Goal: Information Seeking & Learning: Learn about a topic

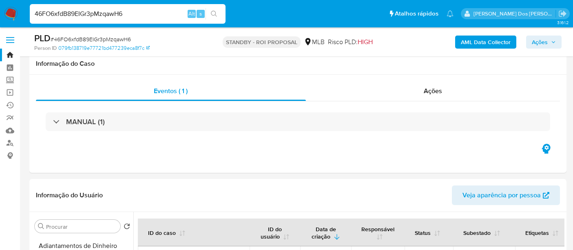
select select "10"
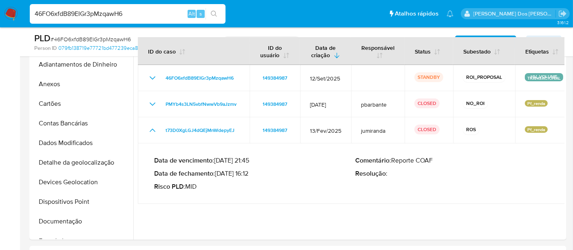
scroll to position [183, 0]
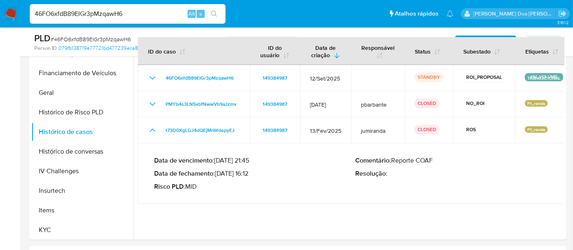
click at [13, 12] on img at bounding box center [11, 14] width 14 height 14
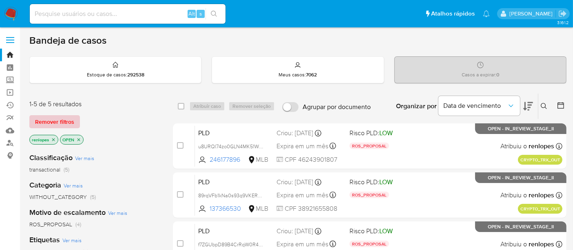
click at [69, 118] on span "Remover filtros" at bounding box center [54, 121] width 39 height 11
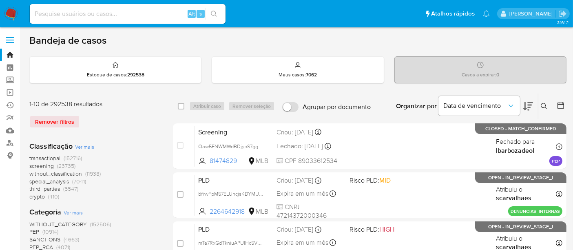
click at [545, 105] on icon at bounding box center [544, 106] width 6 height 6
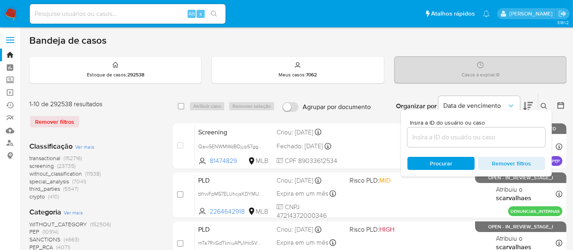
click at [464, 135] on input at bounding box center [476, 137] width 138 height 11
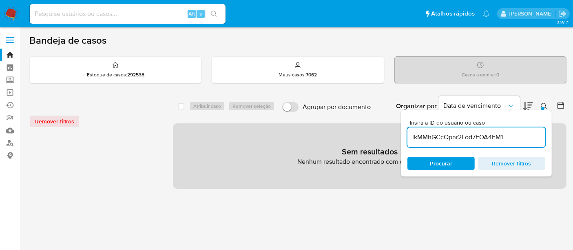
click at [511, 135] on input "ikMMhGCcQpnr2Lod7EOA4FM1" at bounding box center [476, 137] width 138 height 11
type input "ikMMhGCcQpnr2Lod7EOA4FM1"
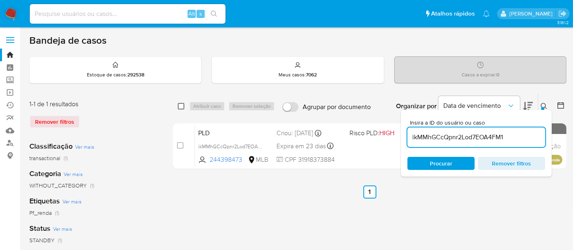
click at [180, 107] on input "checkbox" at bounding box center [181, 106] width 7 height 7
checkbox input "true"
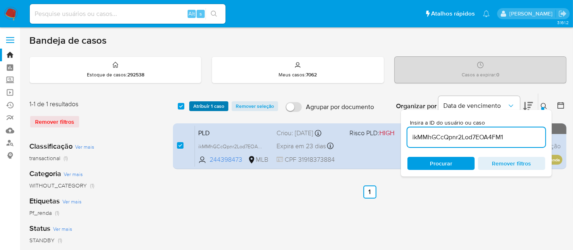
click at [199, 106] on span "Atribuir 1 caso" at bounding box center [208, 106] width 31 height 8
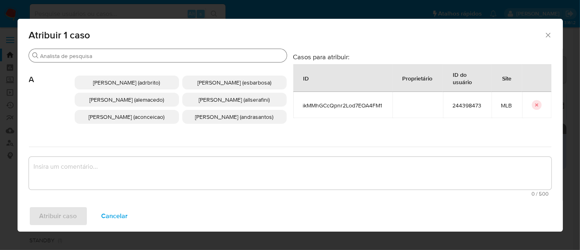
click at [180, 56] on input "Buscar" at bounding box center [161, 55] width 243 height 7
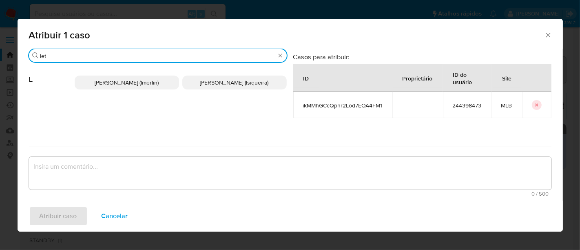
type input "let"
click at [215, 83] on span "Leticia De Souza Siqueira (lsiqueira)" at bounding box center [234, 82] width 69 height 8
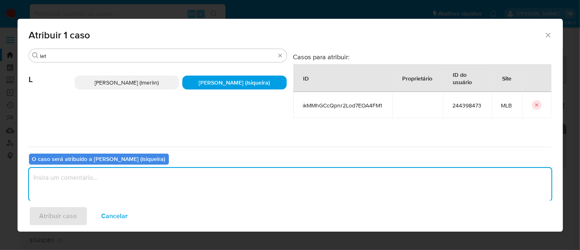
click at [191, 187] on textarea "assign-modal" at bounding box center [290, 184] width 522 height 33
type textarea "."
click at [59, 214] on span "Atribuir caso" at bounding box center [59, 216] width 38 height 18
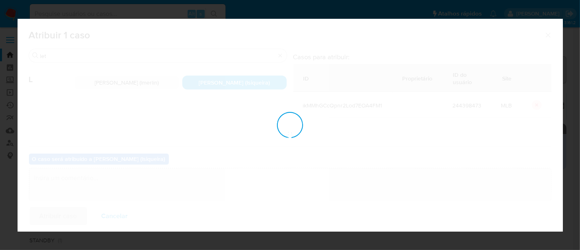
checkbox input "false"
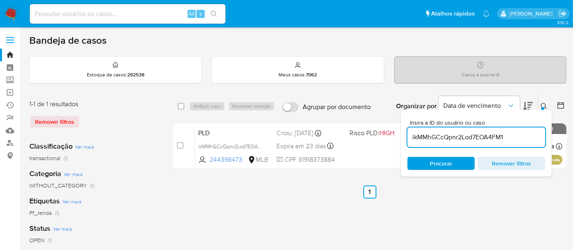
click at [106, 11] on input at bounding box center [128, 14] width 196 height 11
paste input "H4cHoVchRQeeEgONvaN9HFWo"
type input "H4cHoVchRQeeEgONvaN9HFWo"
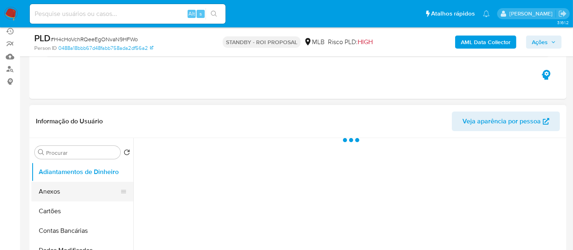
scroll to position [136, 0]
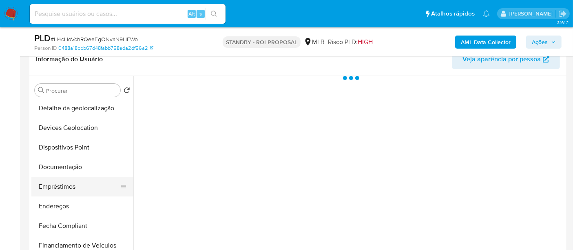
select select "10"
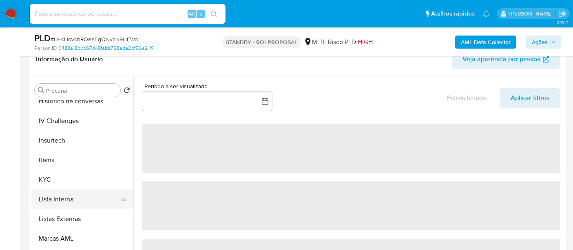
scroll to position [362, 0]
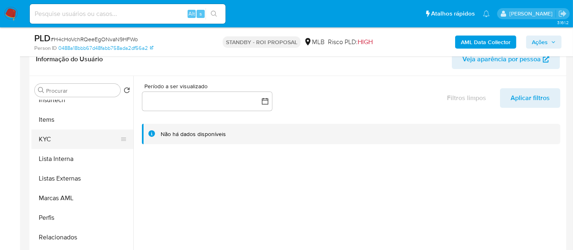
click at [48, 142] on button "KYC" at bounding box center [78, 139] width 95 height 20
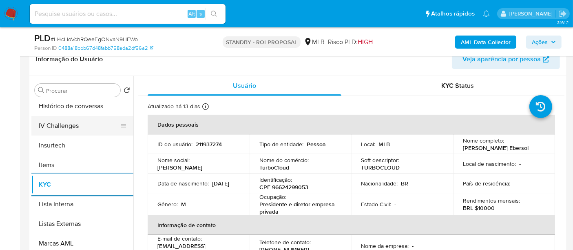
scroll to position [272, 0]
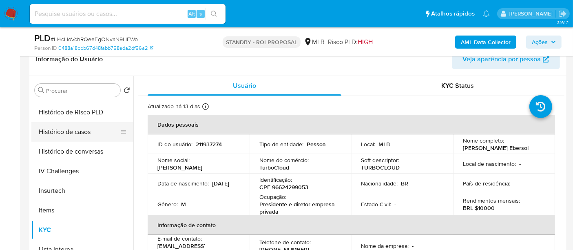
click at [69, 135] on button "Histórico de casos" at bounding box center [78, 132] width 95 height 20
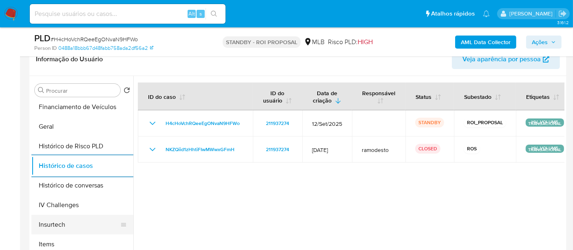
scroll to position [136, 0]
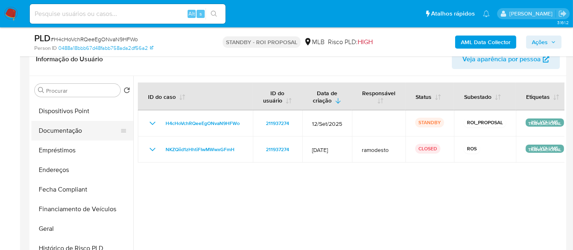
click at [67, 132] on button "Documentação" at bounding box center [78, 131] width 95 height 20
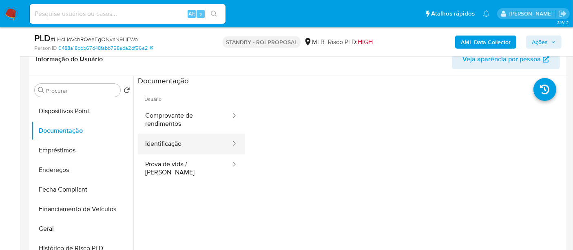
click at [172, 137] on button "Identificação" at bounding box center [185, 143] width 94 height 21
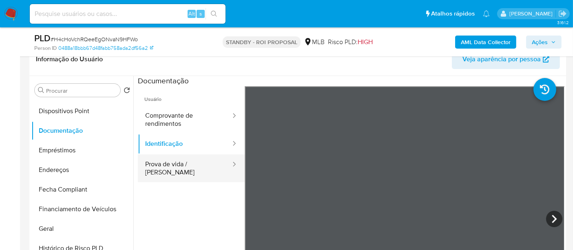
click at [179, 165] on button "Prova de vida / [PERSON_NAME]" at bounding box center [185, 168] width 94 height 28
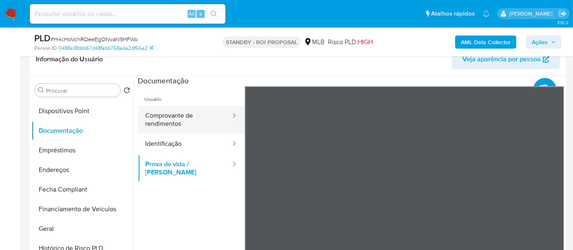
click at [148, 119] on button "Comprovante de rendimentos" at bounding box center [185, 120] width 94 height 28
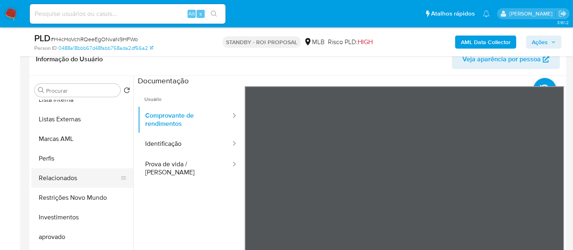
scroll to position [422, 0]
click at [80, 197] on button "Restrições Novo Mundo" at bounding box center [78, 196] width 95 height 20
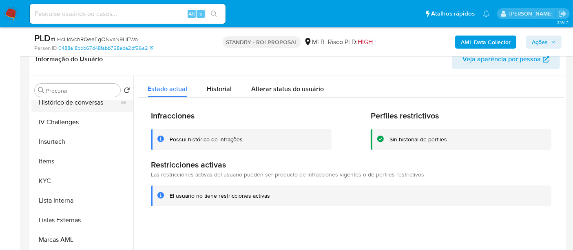
scroll to position [241, 0]
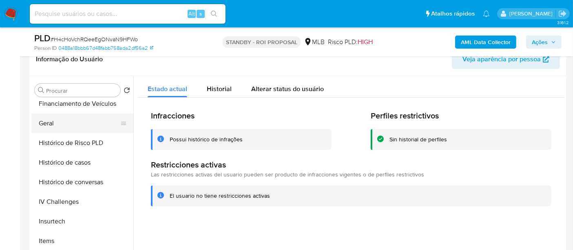
click at [43, 128] on button "Geral" at bounding box center [78, 123] width 95 height 20
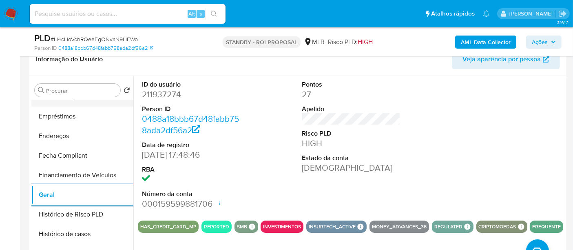
scroll to position [105, 0]
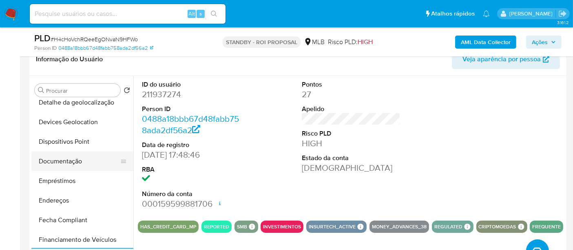
click at [76, 161] on button "Documentação" at bounding box center [78, 161] width 95 height 20
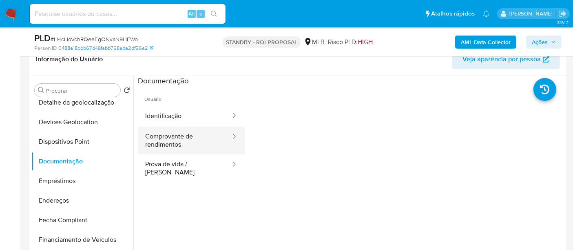
click at [168, 144] on button "Comprovante de rendimentos" at bounding box center [185, 140] width 94 height 28
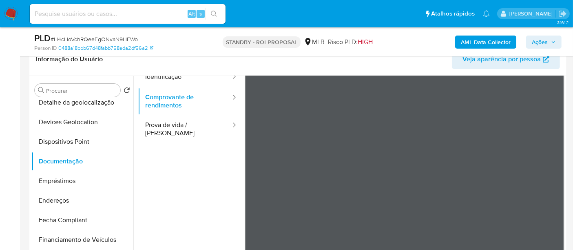
scroll to position [69, 0]
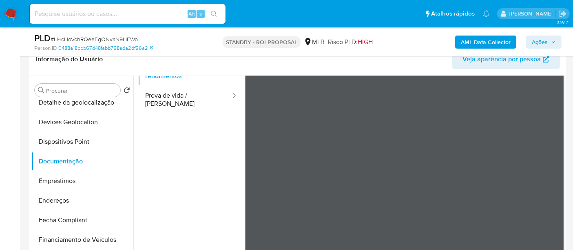
click at [131, 14] on input at bounding box center [128, 14] width 196 height 11
paste input "PRCxcOuFsyX9xZpbayha3CTV"
type input "PRCxcOuFsyX9xZpbayha3CTV"
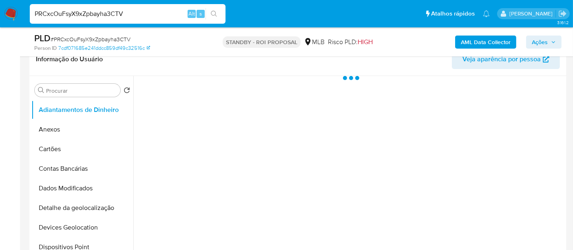
select select "10"
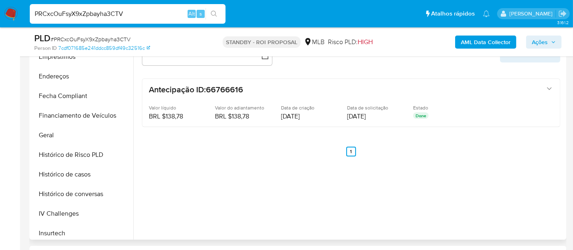
scroll to position [272, 0]
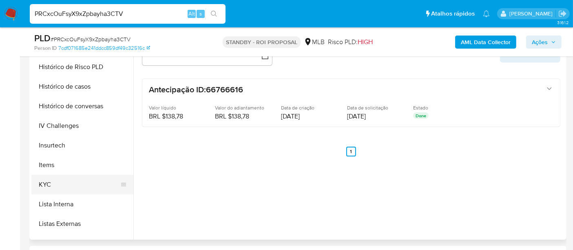
click at [48, 179] on button "KYC" at bounding box center [78, 185] width 95 height 20
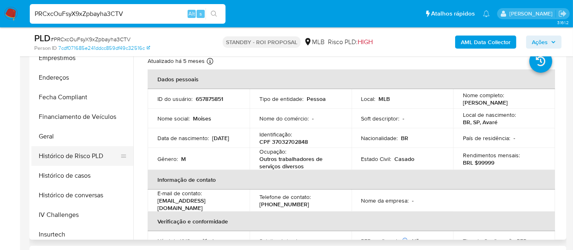
scroll to position [181, 0]
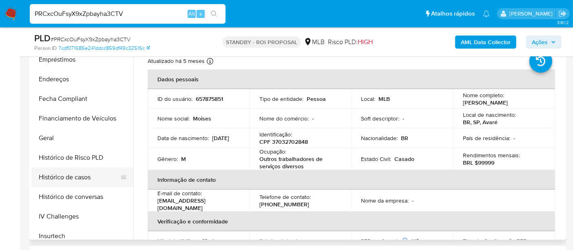
click at [75, 178] on button "Histórico de casos" at bounding box center [78, 177] width 95 height 20
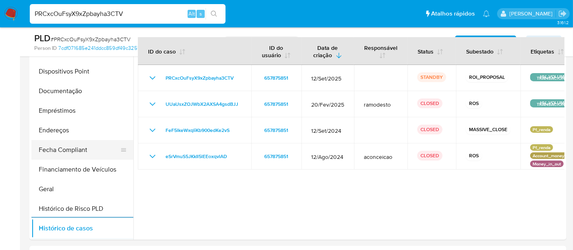
scroll to position [91, 0]
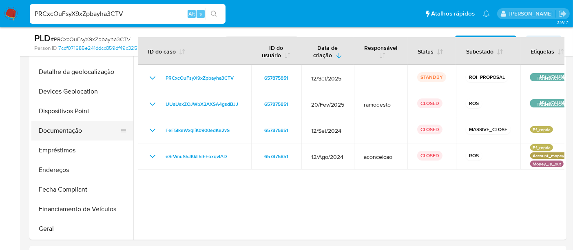
click at [67, 130] on button "Documentação" at bounding box center [78, 131] width 95 height 20
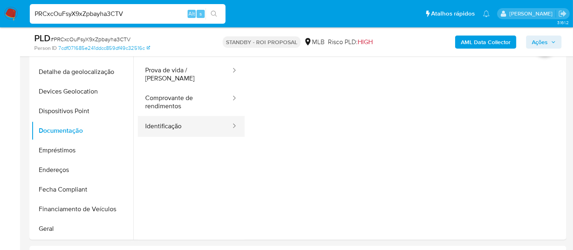
click at [180, 124] on button "Identificação" at bounding box center [185, 126] width 94 height 21
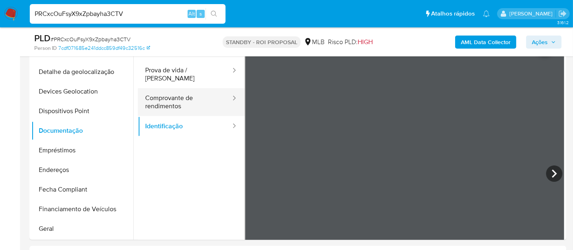
click at [182, 88] on button "Comprovante de rendimentos" at bounding box center [185, 102] width 94 height 28
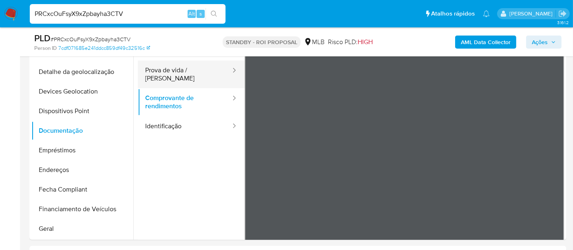
click at [179, 71] on button "Prova de vida / [PERSON_NAME]" at bounding box center [185, 74] width 94 height 28
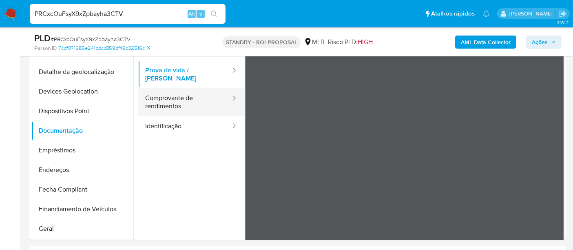
click at [181, 102] on button "Comprovante de rendimentos" at bounding box center [185, 102] width 94 height 28
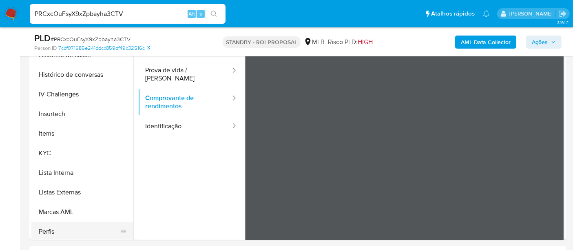
scroll to position [362, 0]
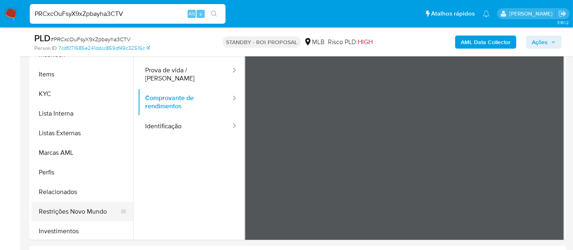
click at [86, 211] on button "Restrições Novo Mundo" at bounding box center [78, 211] width 95 height 20
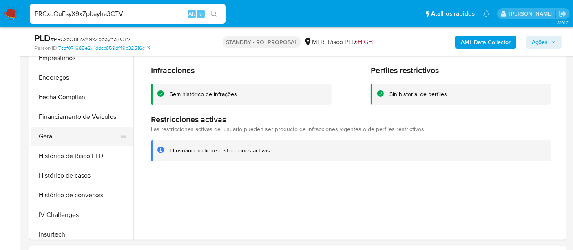
scroll to position [181, 0]
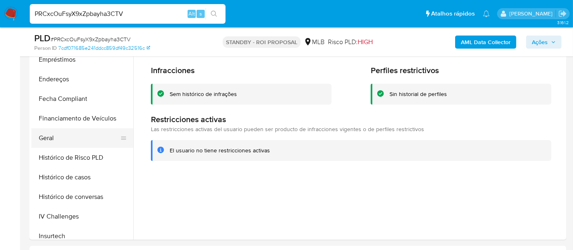
click at [45, 135] on button "Geral" at bounding box center [78, 138] width 95 height 20
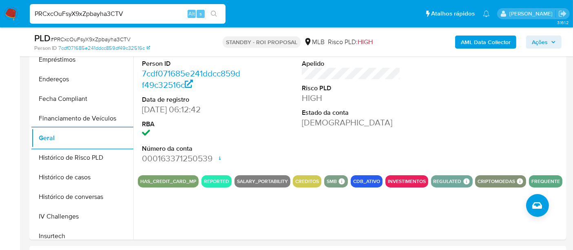
click at [97, 17] on input "PRCxcOuFsyX9xZpbayha3CTV" at bounding box center [128, 14] width 196 height 11
paste input "W6iD6tEFtS6YHBQrKqD5zxpF"
type input "W6iD6tEFtS6YHBQrKqD5zxpF"
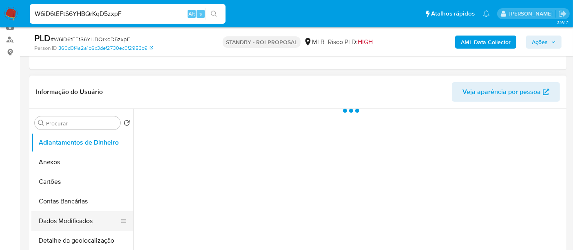
scroll to position [181, 0]
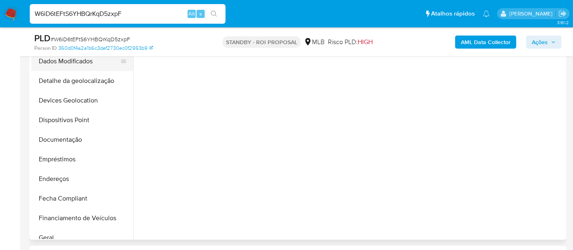
select select "10"
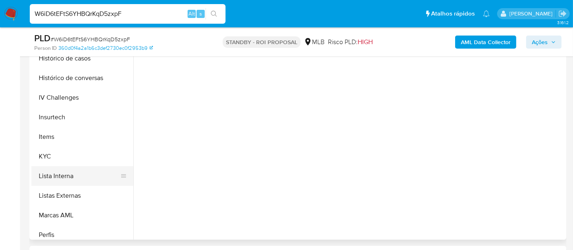
scroll to position [317, 0]
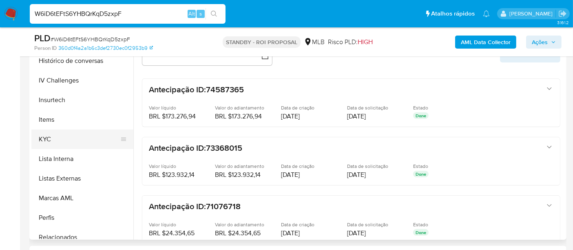
click at [43, 139] on button "KYC" at bounding box center [78, 139] width 95 height 20
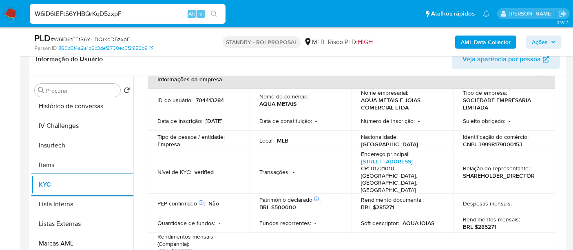
scroll to position [181, 0]
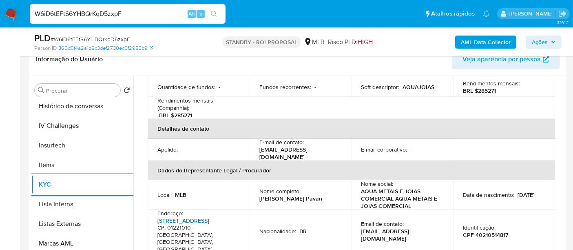
click at [190, 216] on link "Rua Santa Isabel 160, Vila Buarque" at bounding box center [183, 220] width 52 height 8
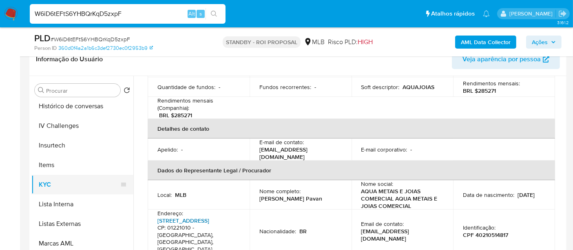
scroll to position [226, 0]
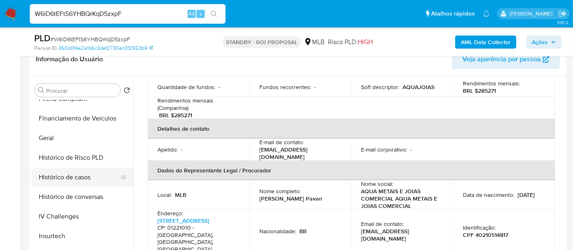
click at [82, 174] on button "Histórico de casos" at bounding box center [78, 177] width 95 height 20
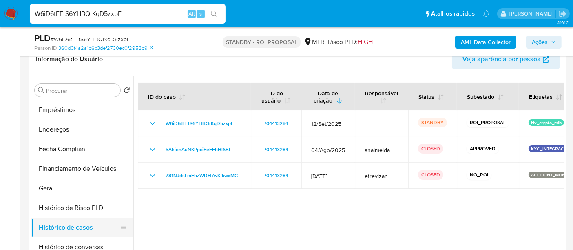
scroll to position [91, 0]
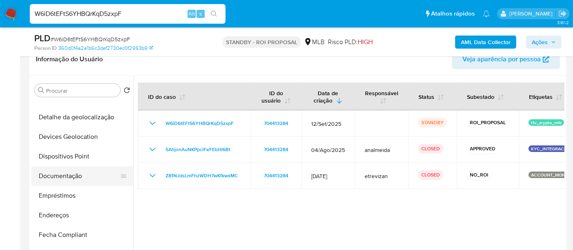
click at [69, 176] on button "Documentação" at bounding box center [78, 176] width 95 height 20
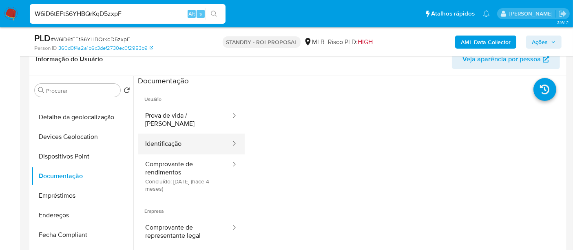
click at [168, 134] on button "Identificação" at bounding box center [185, 143] width 94 height 21
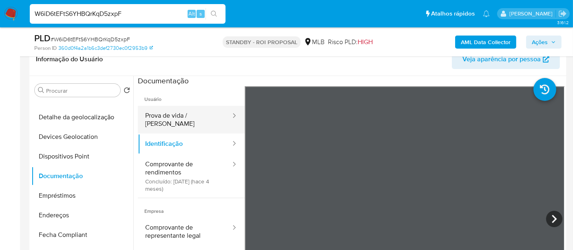
click at [196, 120] on button "Prova de vida / [PERSON_NAME]" at bounding box center [185, 120] width 94 height 28
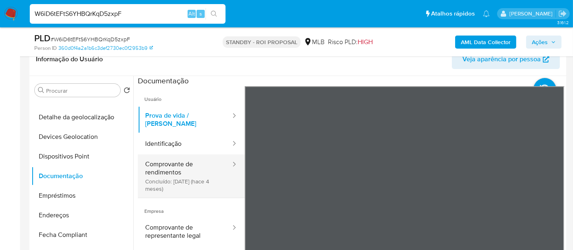
click at [161, 158] on button "Comprovante de rendimentos Concluído: 26/05/2025 (hace 4 meses)" at bounding box center [185, 175] width 94 height 43
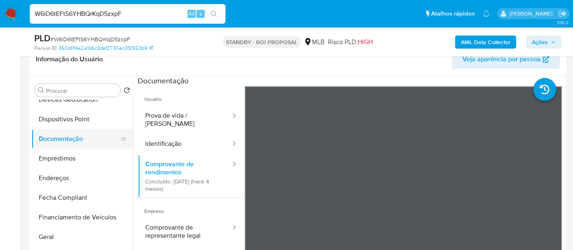
scroll to position [136, 0]
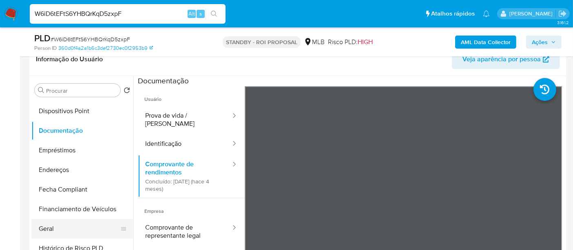
click at [41, 225] on button "Geral" at bounding box center [78, 229] width 95 height 20
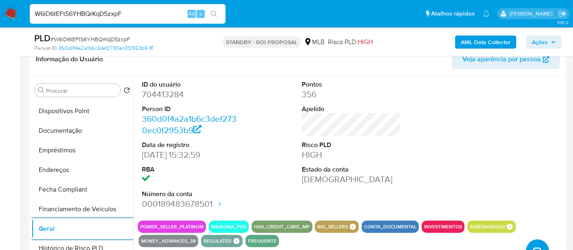
click at [128, 17] on input "W6iD6tEFtS6YHBQrKqD5zxpF" at bounding box center [128, 14] width 196 height 11
paste input "adUyDxthFv7ewLHy0MKfucUS"
type input "adUyDxthFv7ewLHy0MKfucUS"
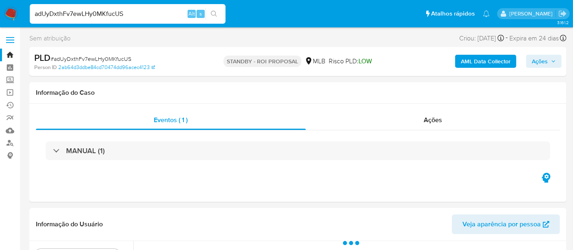
scroll to position [181, 0]
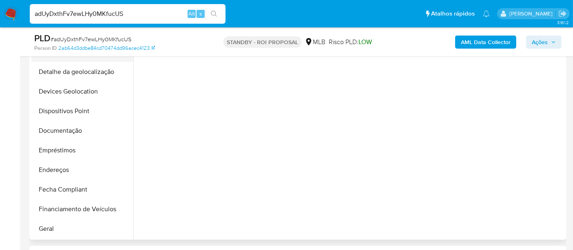
select select "10"
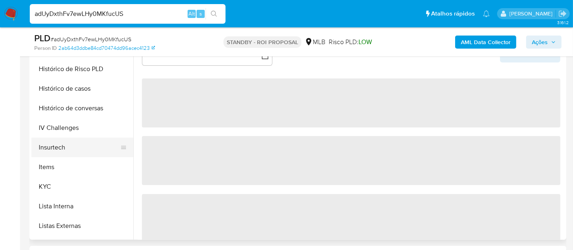
scroll to position [272, 0]
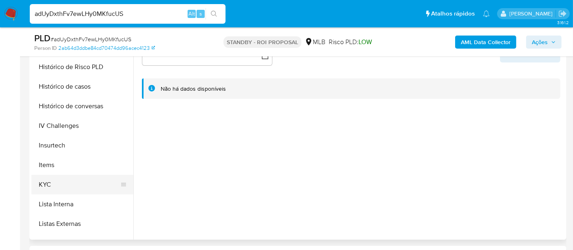
click at [42, 181] on button "KYC" at bounding box center [78, 185] width 95 height 20
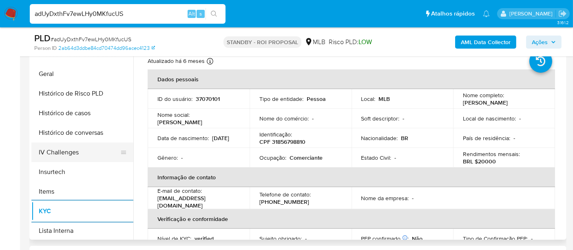
scroll to position [226, 0]
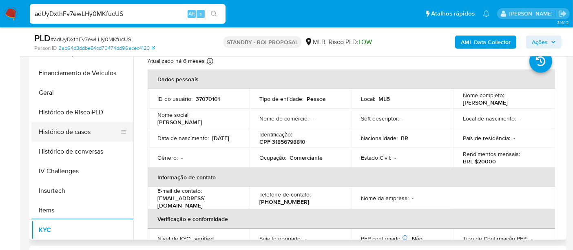
click at [72, 133] on button "Histórico de casos" at bounding box center [78, 132] width 95 height 20
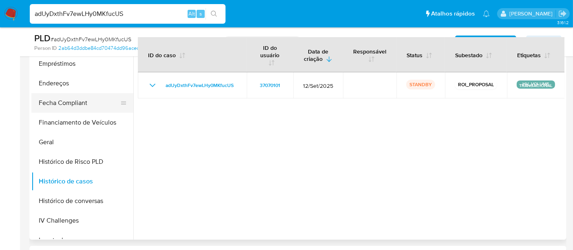
scroll to position [136, 0]
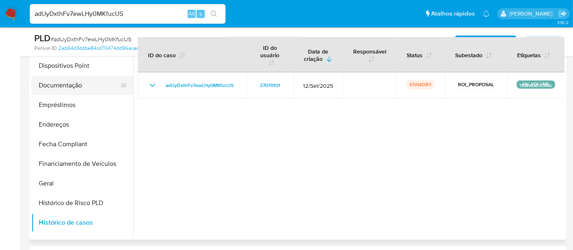
click at [58, 84] on button "Documentação" at bounding box center [78, 85] width 95 height 20
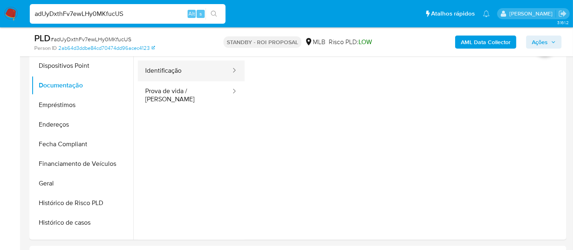
click at [166, 70] on button "Identificação" at bounding box center [185, 70] width 94 height 21
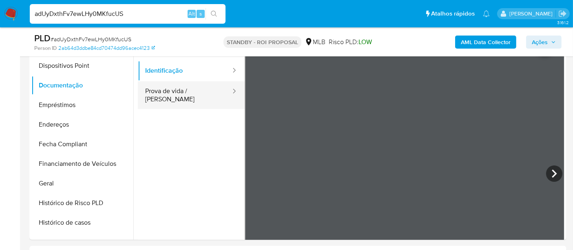
click at [190, 93] on button "Prova de vida / [PERSON_NAME]" at bounding box center [185, 95] width 94 height 28
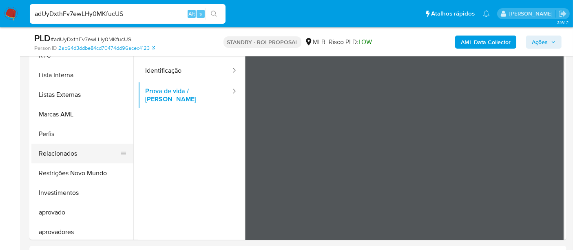
scroll to position [422, 0]
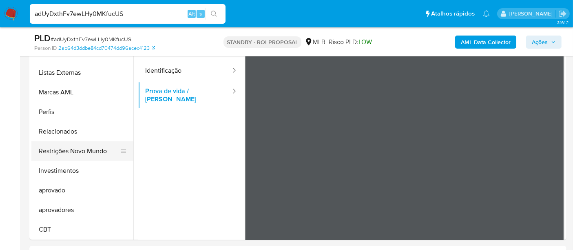
click at [72, 152] on button "Restrições Novo Mundo" at bounding box center [78, 151] width 95 height 20
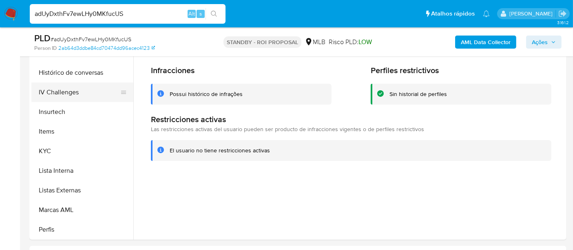
scroll to position [241, 0]
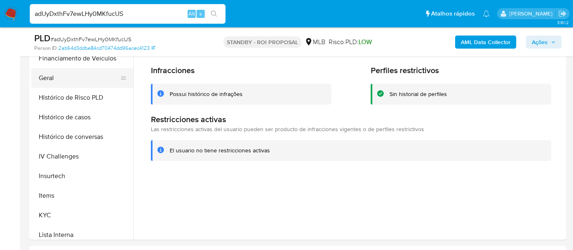
click at [50, 82] on button "Geral" at bounding box center [78, 78] width 95 height 20
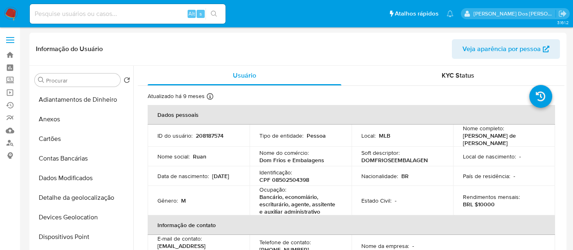
select select "10"
click at [102, 18] on input at bounding box center [128, 14] width 196 height 11
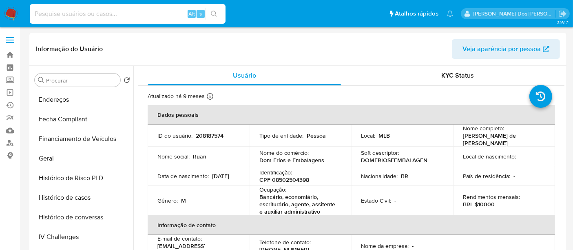
paste input "2515877935"
type input "2515877935"
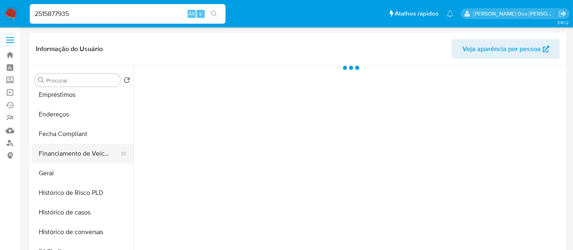
scroll to position [272, 0]
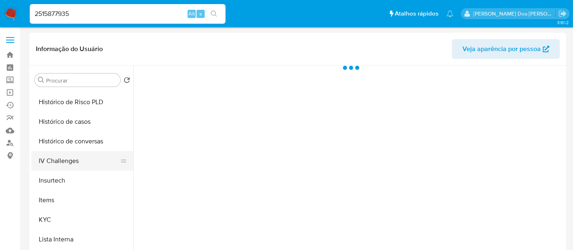
select select "10"
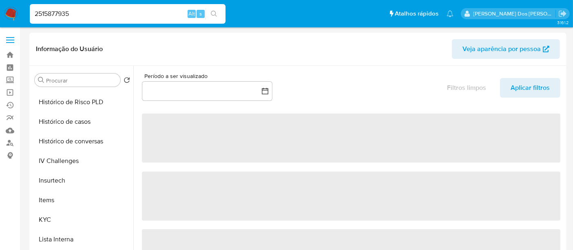
click at [73, 122] on button "Histórico de casos" at bounding box center [82, 122] width 102 height 20
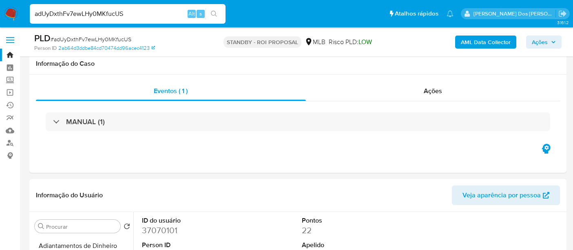
select select "10"
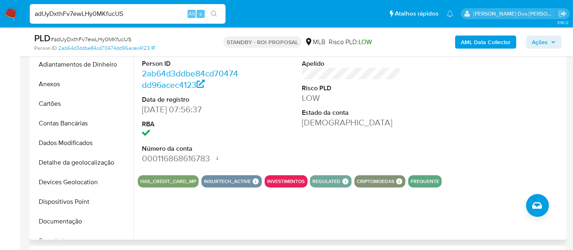
scroll to position [241, 0]
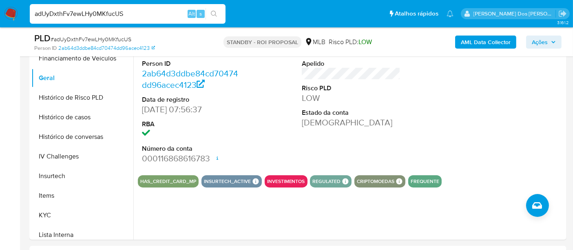
click at [127, 11] on input "adUyDxthFv7ewLHy0MKfucUS" at bounding box center [128, 14] width 196 height 11
paste input "prUnId3gXIFZsSIF8aFuIl7K"
type input "prUnId3gXIFZsSIF8aFuIl7K"
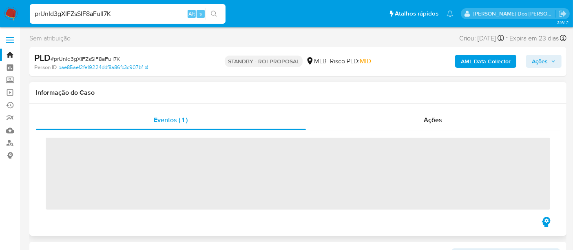
scroll to position [136, 0]
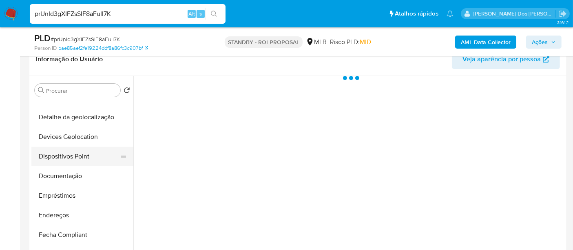
select select "10"
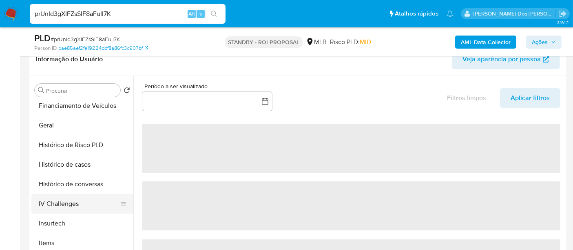
scroll to position [272, 0]
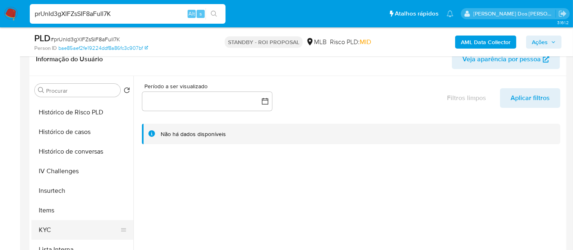
click at [46, 223] on button "KYC" at bounding box center [78, 230] width 95 height 20
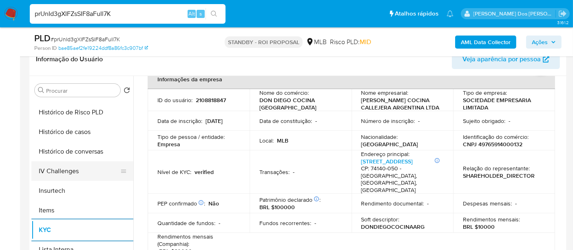
scroll to position [226, 0]
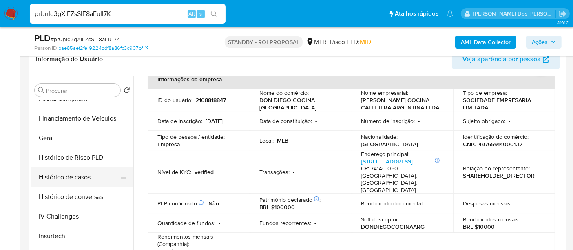
click at [55, 174] on button "Histórico de casos" at bounding box center [78, 177] width 95 height 20
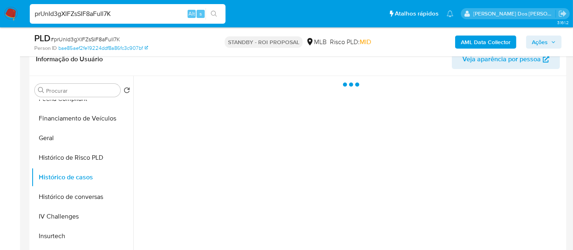
scroll to position [0, 0]
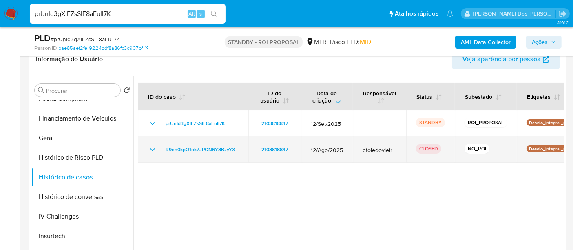
click at [154, 149] on icon "Mostrar/Ocultar" at bounding box center [153, 149] width 10 height 10
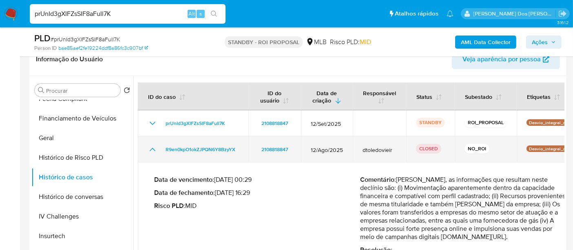
click at [154, 149] on icon "Mostrar/Ocultar" at bounding box center [153, 149] width 6 height 3
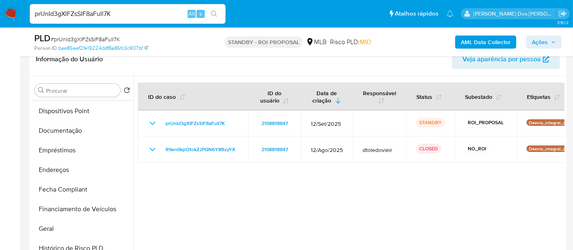
scroll to position [91, 0]
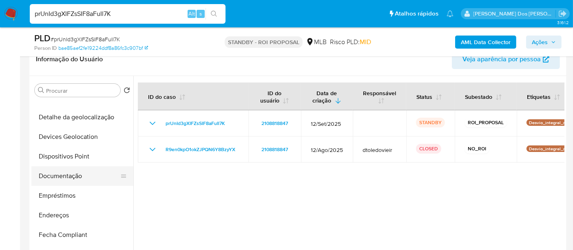
click at [61, 181] on button "Documentação" at bounding box center [78, 176] width 95 height 20
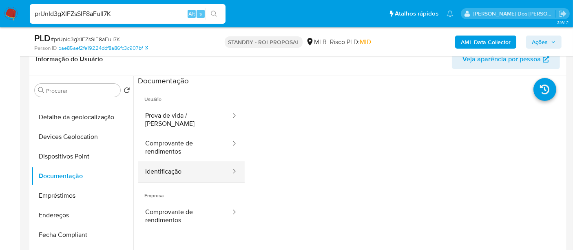
click at [149, 165] on button "Identificação" at bounding box center [185, 171] width 94 height 21
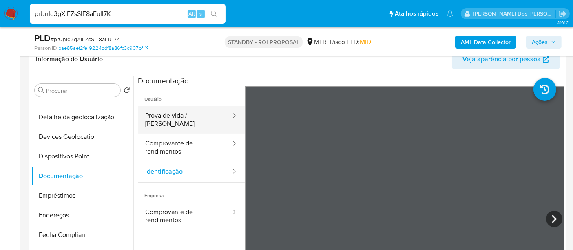
click at [175, 116] on button "Prova de vida / [PERSON_NAME]" at bounding box center [185, 120] width 94 height 28
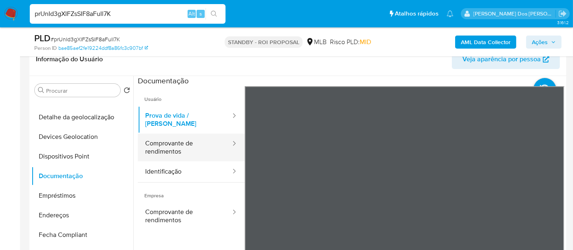
click at [182, 137] on button "Comprovante de rendimentos" at bounding box center [185, 147] width 94 height 28
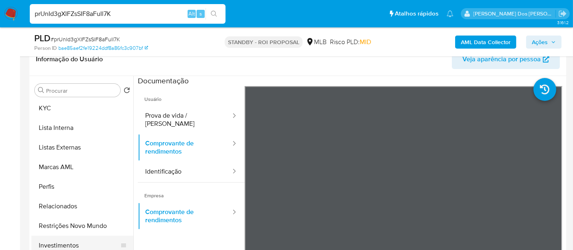
scroll to position [408, 0]
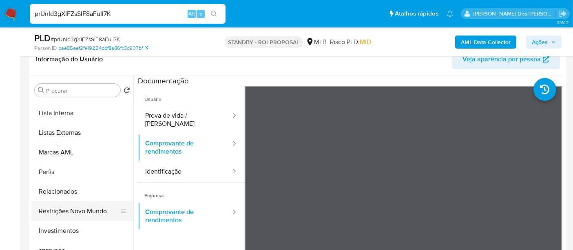
click at [86, 211] on button "Restrições Novo Mundo" at bounding box center [78, 211] width 95 height 20
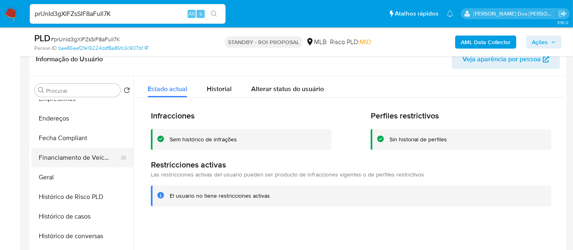
scroll to position [181, 0]
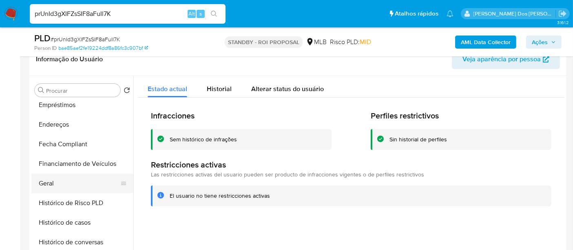
click at [53, 181] on button "Geral" at bounding box center [78, 183] width 95 height 20
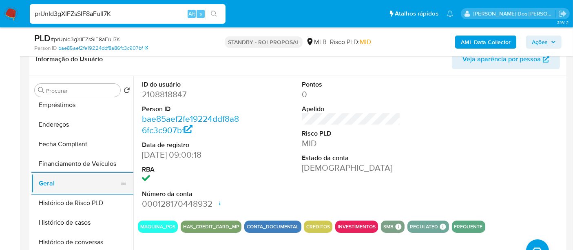
scroll to position [91, 0]
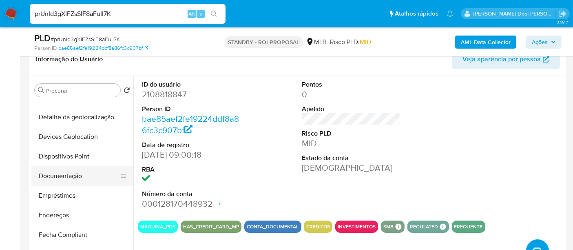
click at [69, 181] on button "Documentação" at bounding box center [78, 176] width 95 height 20
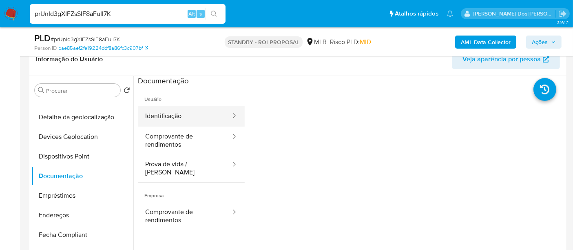
click at [166, 117] on button "Identificação" at bounding box center [185, 116] width 94 height 21
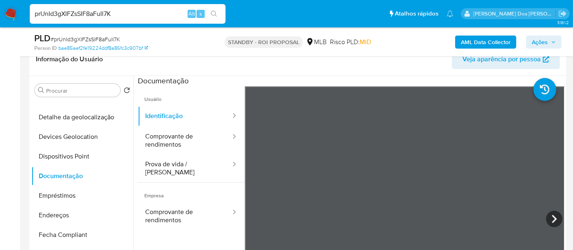
click at [121, 13] on input "prUnId3gXIFZsSIF8aFuIl7K" at bounding box center [128, 14] width 196 height 11
paste input "M3L29KjcylDT9pvkqShJmNDk"
type input "M3L29KjcylDT9pvkqShJmNDk"
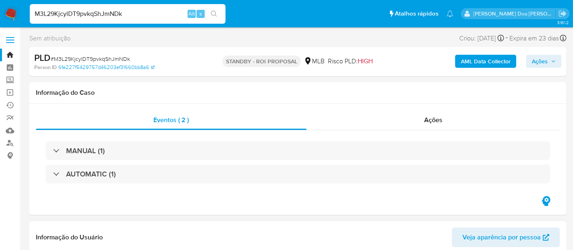
select select "10"
click at [118, 14] on input "M3L29KjcylDT9pvkqShJmNDk" at bounding box center [128, 14] width 196 height 11
click at [118, 13] on input "M3L29KjcylDT9pvkqShJmNDk" at bounding box center [128, 14] width 196 height 11
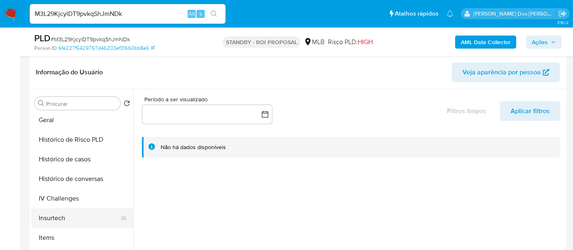
scroll to position [271, 0]
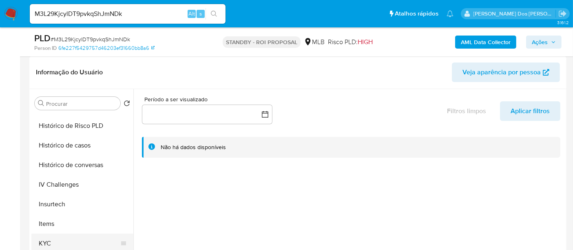
click at [48, 237] on button "KYC" at bounding box center [78, 243] width 95 height 20
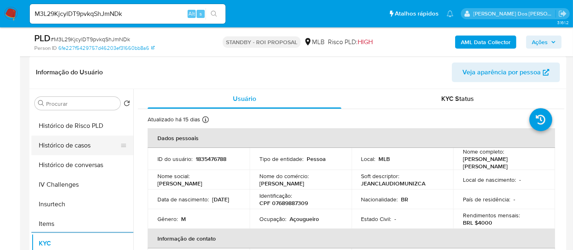
click at [78, 145] on button "Histórico de casos" at bounding box center [78, 145] width 95 height 20
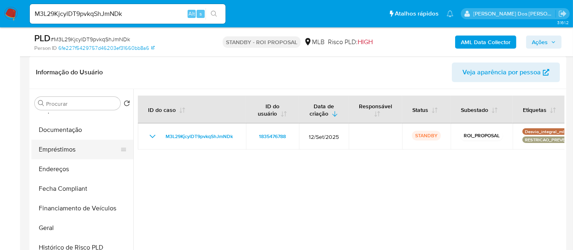
scroll to position [135, 0]
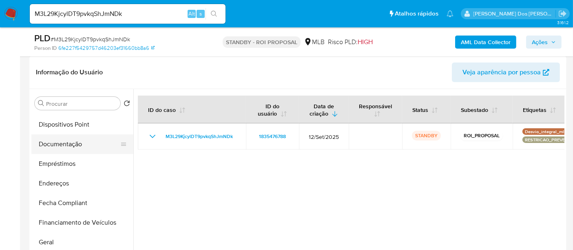
click at [68, 146] on button "Documentação" at bounding box center [78, 144] width 95 height 20
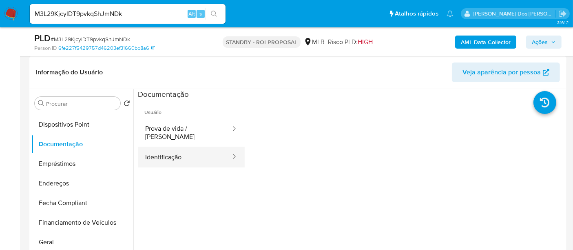
click at [161, 151] on button "Identificação" at bounding box center [185, 156] width 94 height 21
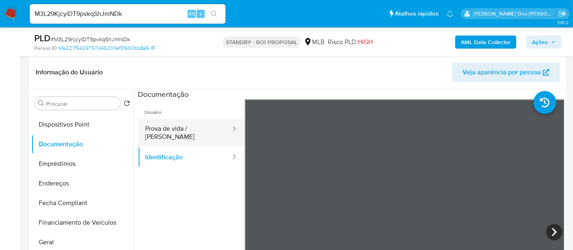
click at [188, 125] on button "Prova de vida / [PERSON_NAME]" at bounding box center [185, 133] width 94 height 28
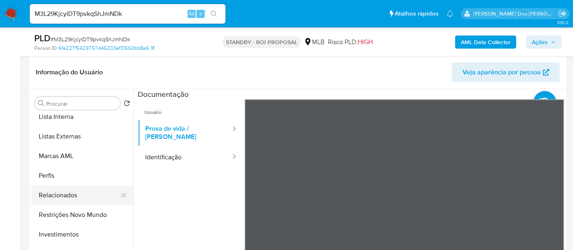
scroll to position [422, 0]
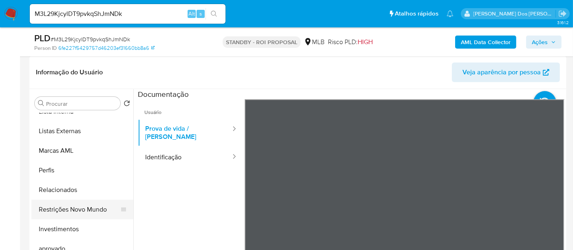
click at [95, 203] on button "Restrições Novo Mundo" at bounding box center [78, 209] width 95 height 20
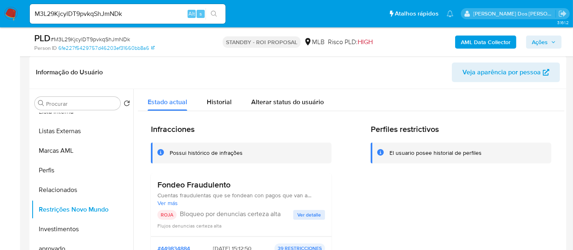
scroll to position [45, 0]
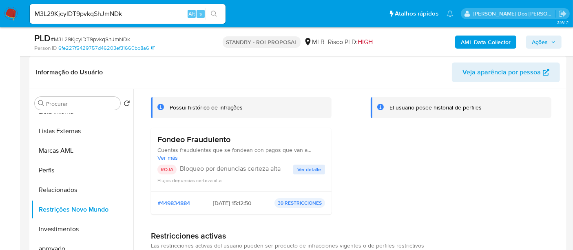
click at [295, 166] on button "Ver detalle" at bounding box center [309, 169] width 32 height 10
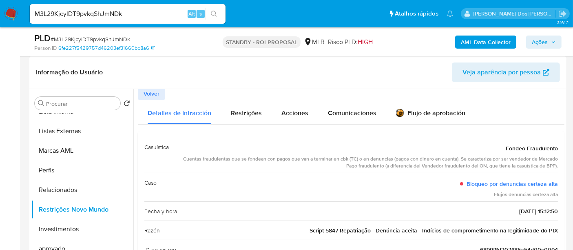
scroll to position [0, 0]
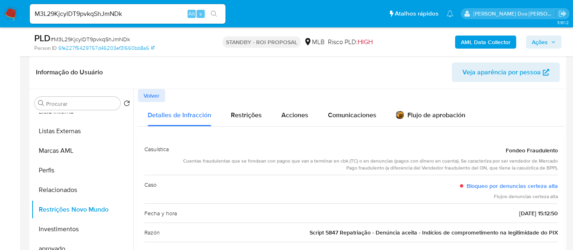
click at [158, 96] on span "Volver" at bounding box center [152, 95] width 16 height 11
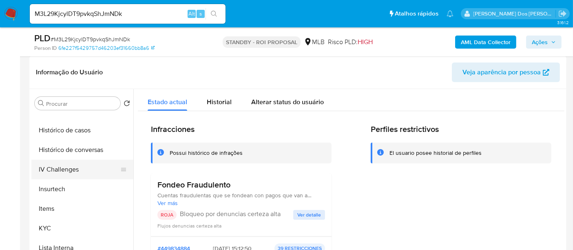
scroll to position [196, 0]
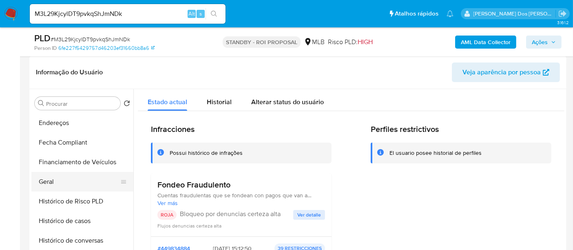
click at [49, 178] on button "Geral" at bounding box center [78, 182] width 95 height 20
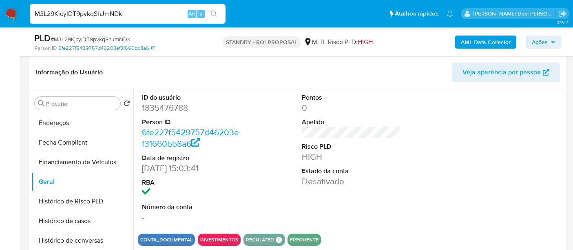
click at [153, 18] on input "M3L29KjcylDT9pvkqShJmNDk" at bounding box center [128, 14] width 196 height 11
click at [153, 17] on input "M3L29KjcylDT9pvkqShJmNDk" at bounding box center [128, 14] width 196 height 11
paste input "ICA3gwrMyZXB0EMGz1tXW5zr"
type input "ICA3gwrMyZXB0EMGz1tXW5zr"
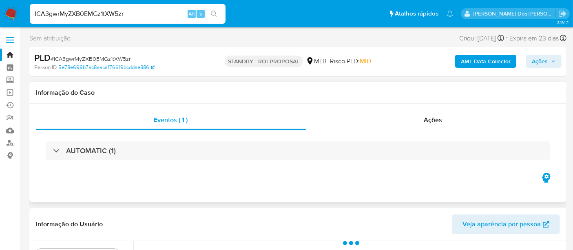
select select "10"
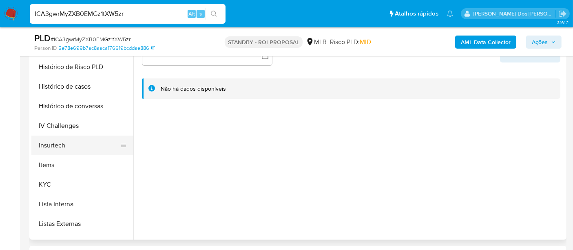
scroll to position [317, 0]
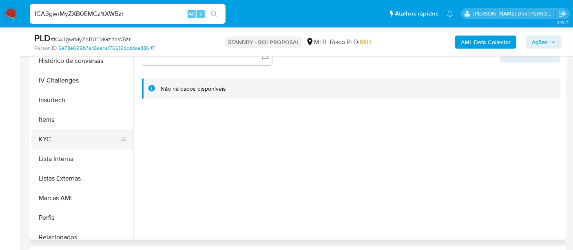
click at [48, 135] on button "KYC" at bounding box center [78, 139] width 95 height 20
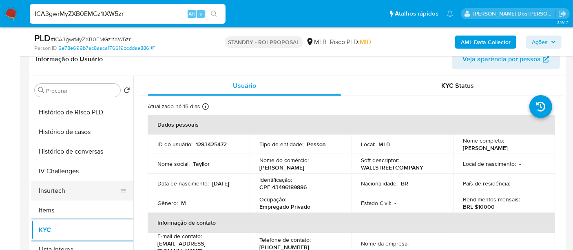
scroll to position [226, 0]
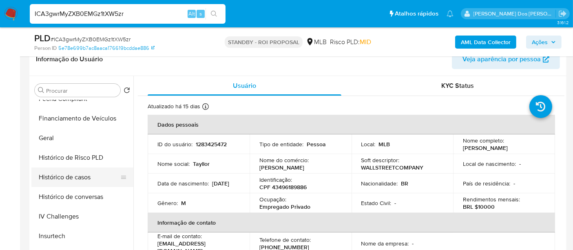
click at [76, 175] on button "Histórico de casos" at bounding box center [78, 177] width 95 height 20
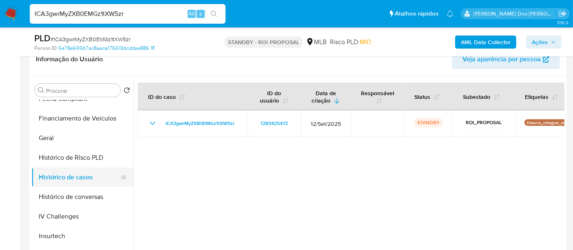
scroll to position [91, 0]
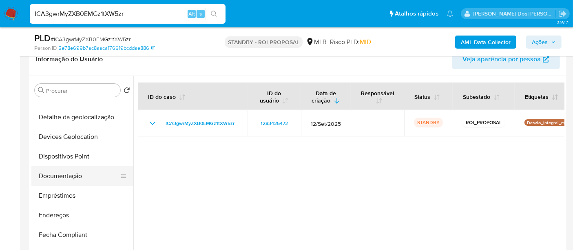
click at [69, 172] on button "Documentação" at bounding box center [78, 176] width 95 height 20
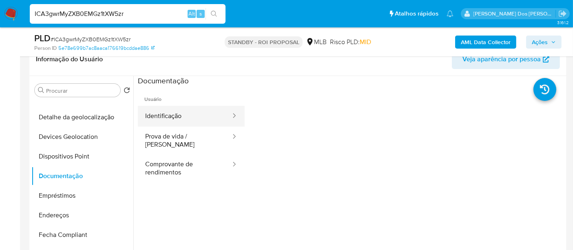
click at [174, 115] on button "Identificação" at bounding box center [185, 116] width 94 height 21
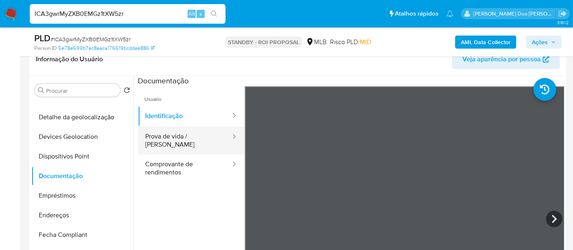
click at [176, 133] on button "Prova de vida / [PERSON_NAME]" at bounding box center [185, 140] width 94 height 28
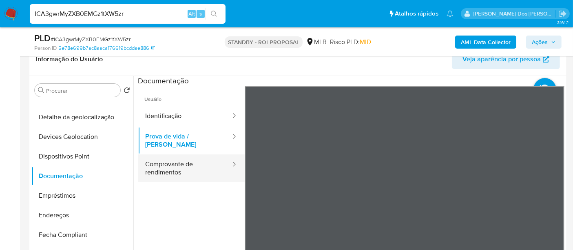
click at [165, 157] on button "Comprovante de rendimentos" at bounding box center [185, 168] width 94 height 28
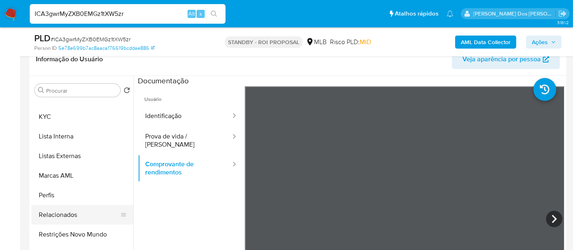
scroll to position [422, 0]
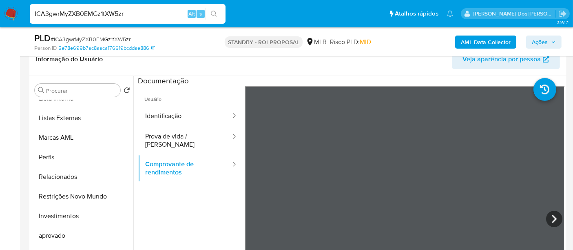
drag, startPoint x: 80, startPoint y: 195, endPoint x: 165, endPoint y: 192, distance: 84.4
click at [80, 195] on button "Restrições Novo Mundo" at bounding box center [82, 196] width 102 height 20
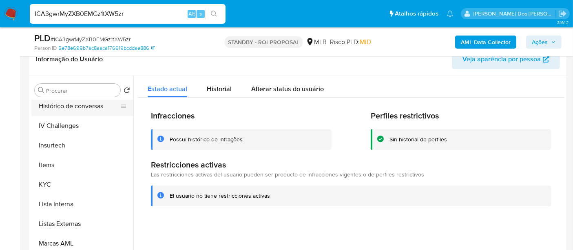
scroll to position [241, 0]
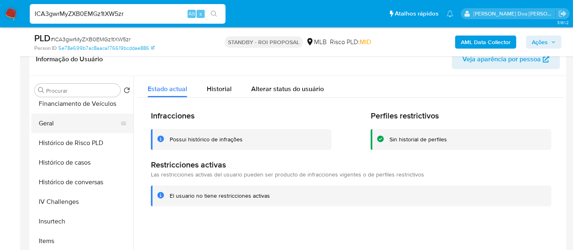
click at [49, 126] on button "Geral" at bounding box center [78, 123] width 95 height 20
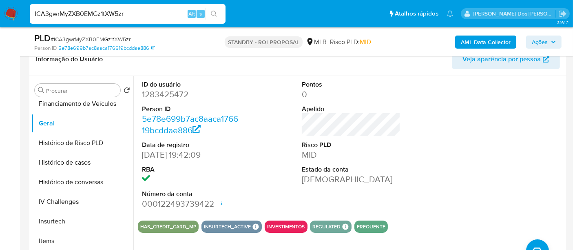
click at [153, 14] on input "ICA3gwrMyZXB0EMGz1tXW5zr" at bounding box center [128, 14] width 196 height 11
paste input "qpko9NznwQpQt2OwtwasEdM"
type input "qpko9NznwQpQt2OwtwasEdMr"
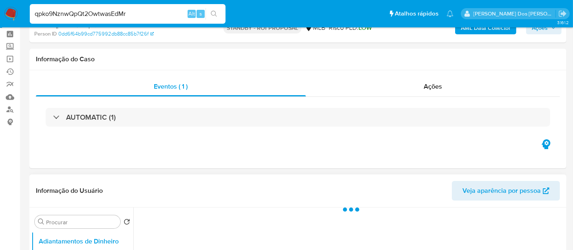
scroll to position [136, 0]
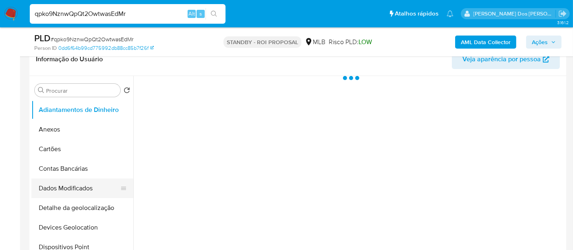
select select "10"
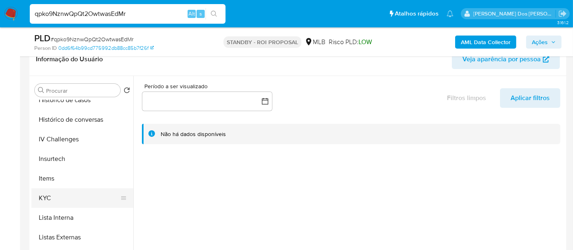
scroll to position [317, 0]
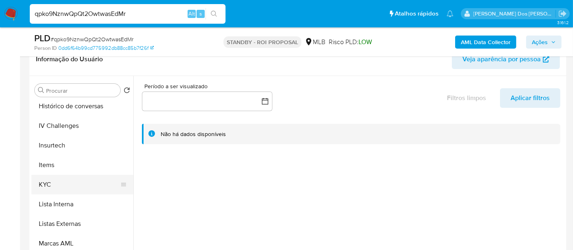
click at [44, 180] on button "KYC" at bounding box center [78, 185] width 95 height 20
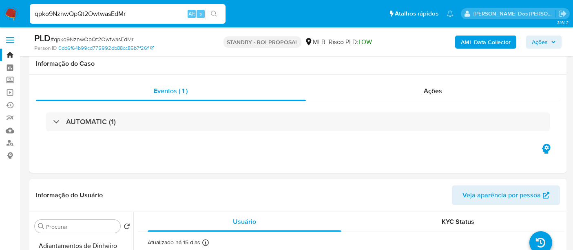
select select "10"
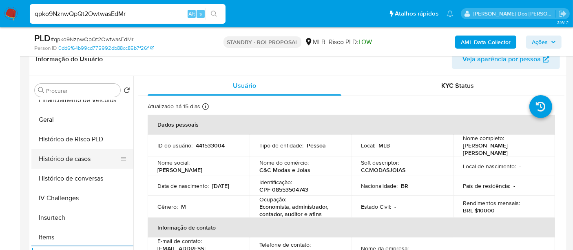
scroll to position [226, 0]
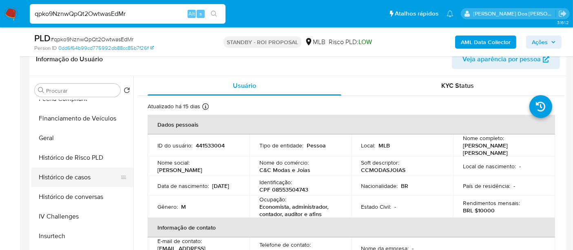
click at [77, 174] on button "Histórico de casos" at bounding box center [78, 177] width 95 height 20
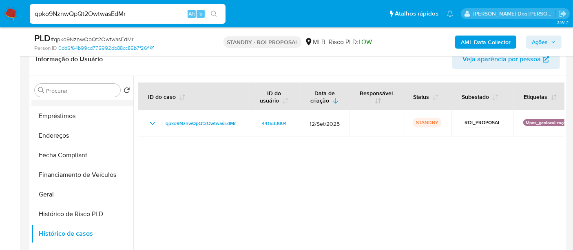
scroll to position [91, 0]
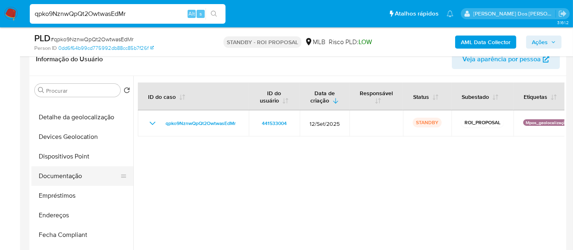
click at [69, 176] on button "Documentação" at bounding box center [78, 176] width 95 height 20
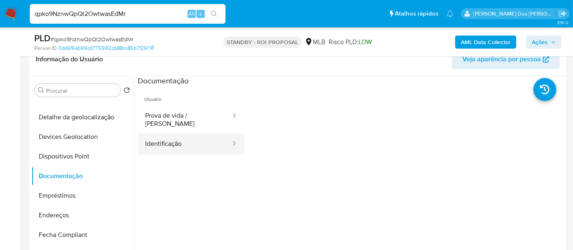
click at [166, 141] on button "Identificação" at bounding box center [185, 143] width 94 height 21
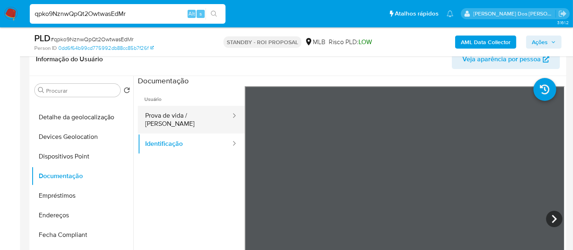
click at [197, 119] on button "Prova de vida / [PERSON_NAME]" at bounding box center [185, 120] width 94 height 28
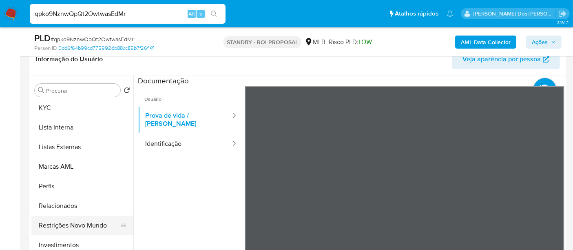
scroll to position [408, 0]
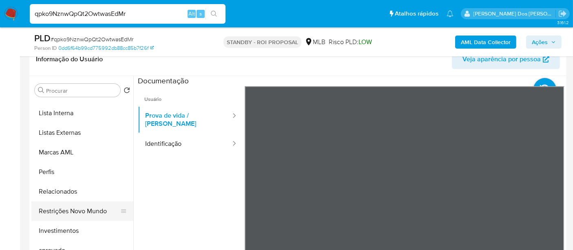
click at [87, 211] on button "Restrições Novo Mundo" at bounding box center [78, 211] width 95 height 20
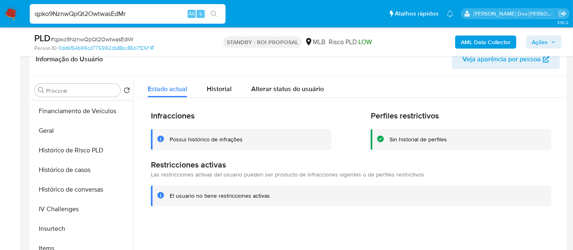
scroll to position [181, 0]
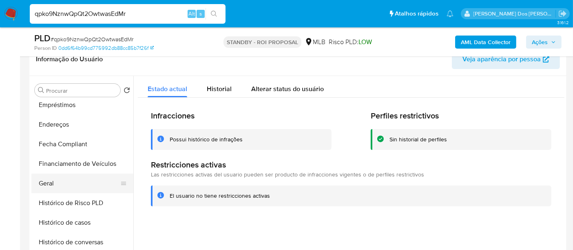
click at [42, 183] on button "Geral" at bounding box center [78, 183] width 95 height 20
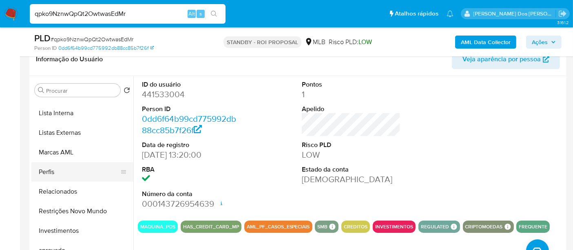
scroll to position [422, 0]
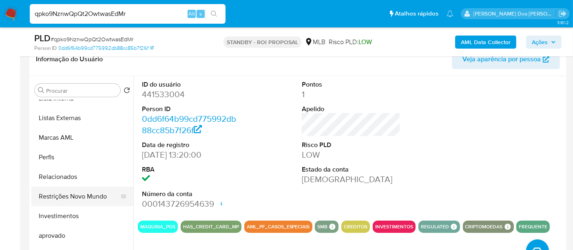
click at [80, 191] on button "Restrições Novo Mundo" at bounding box center [78, 196] width 95 height 20
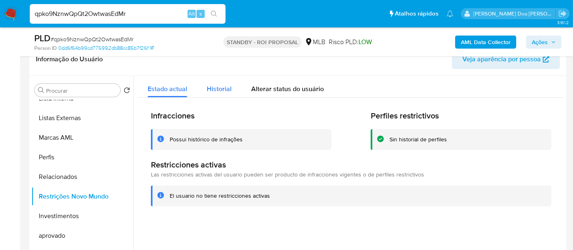
click at [217, 92] on span "Historial" at bounding box center [219, 88] width 25 height 9
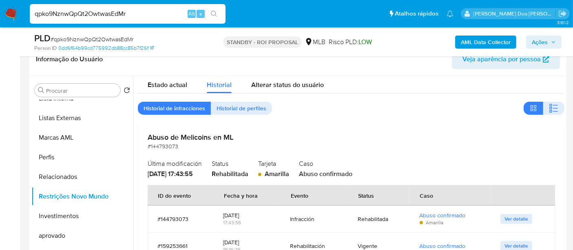
scroll to position [5, 0]
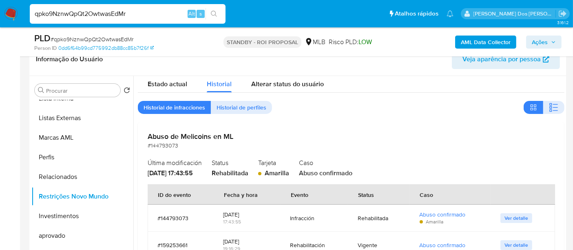
click at [130, 15] on input "qpko9NznwQpQt2OwtwasEdMr" at bounding box center [128, 14] width 196 height 11
paste input "BQtxuljdpatkd6gtp16zxvHj"
type input "BQtxuljdpatkd6gtp16zxvHj"
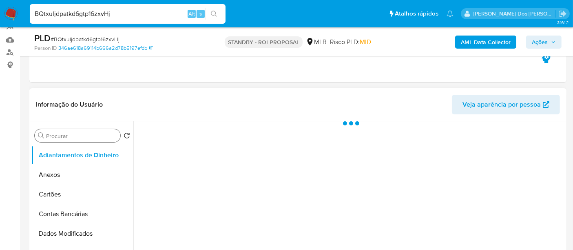
select select "10"
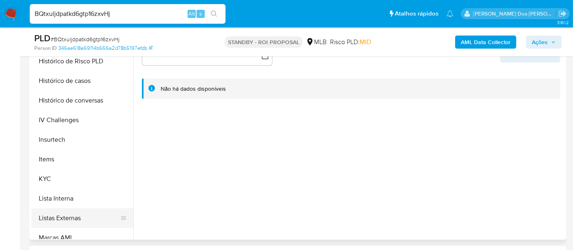
scroll to position [317, 0]
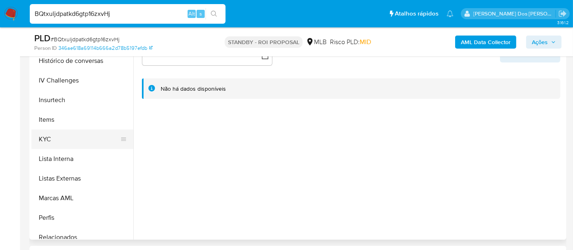
click at [49, 139] on button "KYC" at bounding box center [78, 139] width 95 height 20
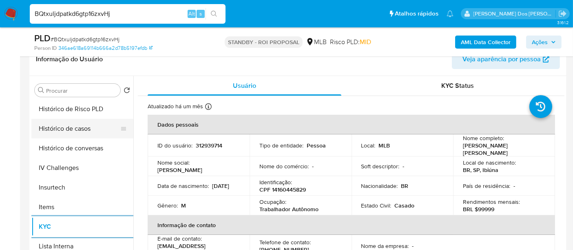
scroll to position [226, 0]
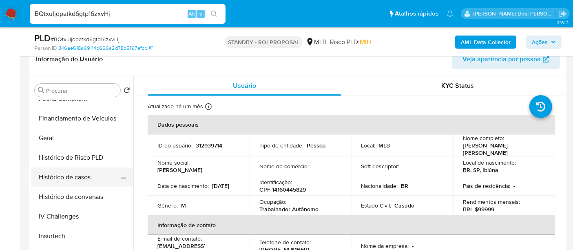
click at [91, 179] on button "Histórico de casos" at bounding box center [78, 177] width 95 height 20
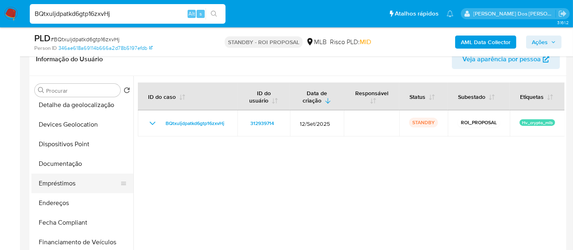
scroll to position [91, 0]
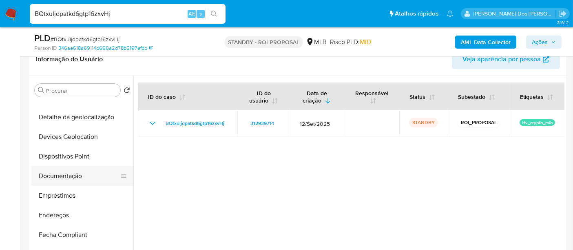
click at [69, 179] on button "Documentação" at bounding box center [78, 176] width 95 height 20
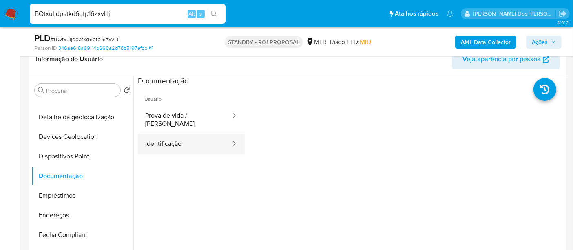
click at [172, 141] on button "Identificação" at bounding box center [185, 143] width 94 height 21
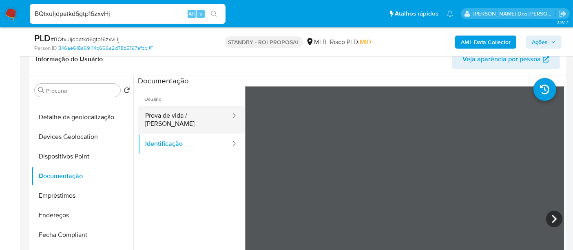
click at [192, 115] on button "Prova de vida / [PERSON_NAME]" at bounding box center [185, 120] width 94 height 28
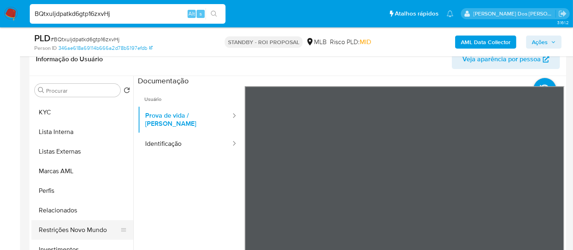
scroll to position [408, 0]
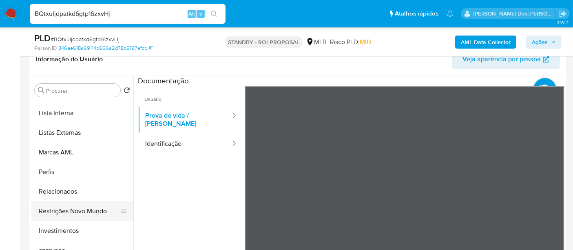
click at [91, 210] on button "Restrições Novo Mundo" at bounding box center [78, 211] width 95 height 20
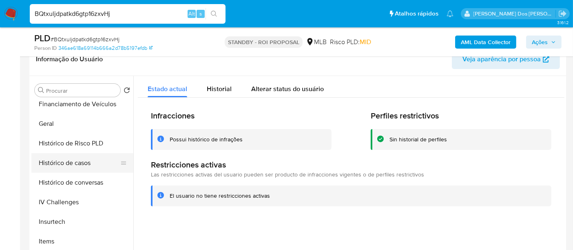
scroll to position [226, 0]
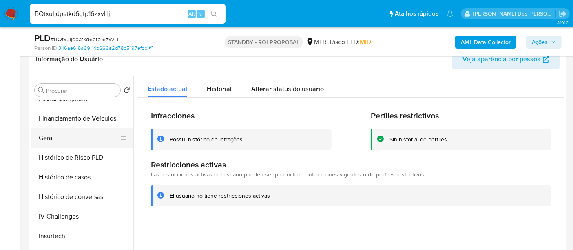
click at [53, 140] on button "Geral" at bounding box center [78, 138] width 95 height 20
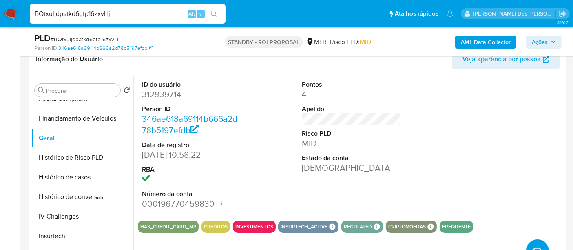
click at [132, 16] on input "BQtxuljdpatkd6gtp16zxvHj" at bounding box center [128, 14] width 196 height 11
paste input "7hcEC4j7k5HvLopBksw0eKOM"
type input "7hcEC4j7k5HvLopBksw0eKOM"
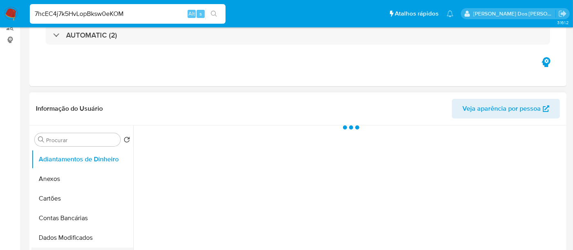
scroll to position [181, 0]
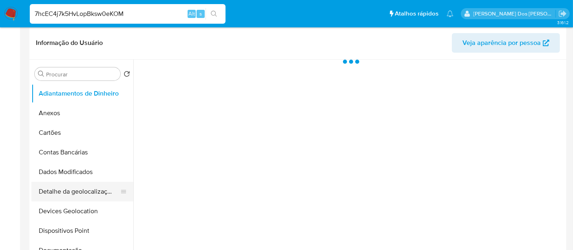
select select "10"
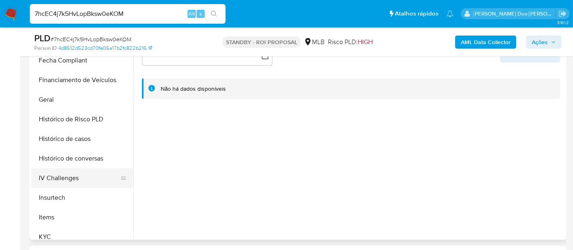
scroll to position [226, 0]
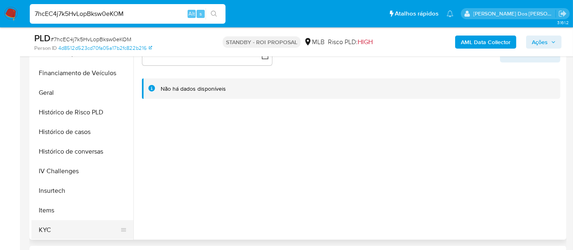
click at [47, 226] on button "KYC" at bounding box center [78, 230] width 95 height 20
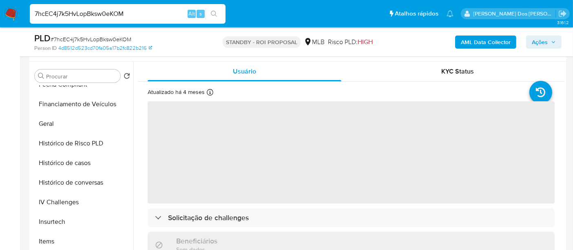
scroll to position [136, 0]
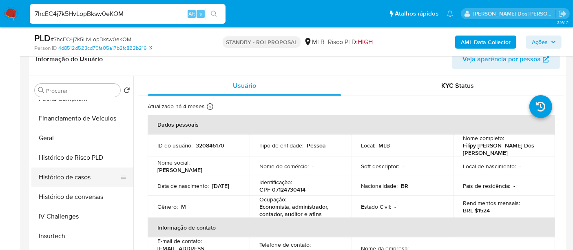
click at [78, 176] on button "Histórico de casos" at bounding box center [78, 177] width 95 height 20
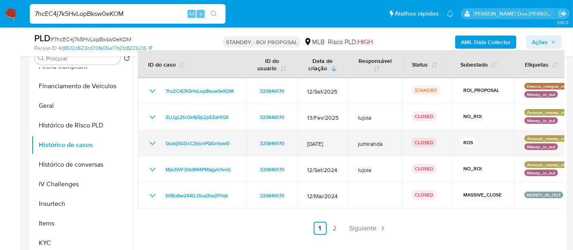
scroll to position [181, 0]
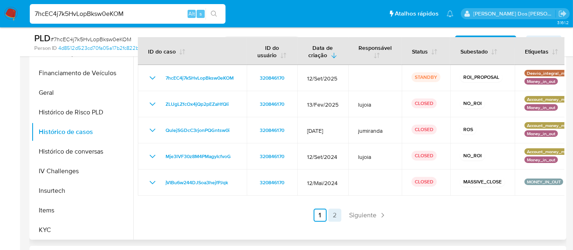
click at [330, 214] on link "2" at bounding box center [334, 214] width 13 height 13
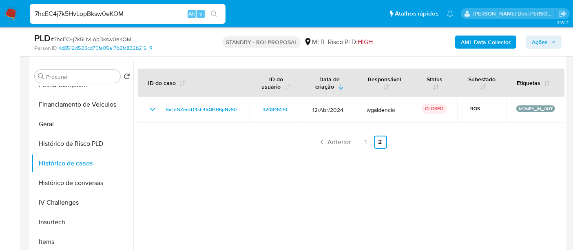
scroll to position [136, 0]
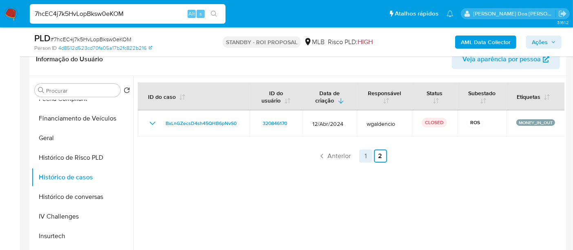
click at [365, 156] on link "1" at bounding box center [365, 155] width 13 height 13
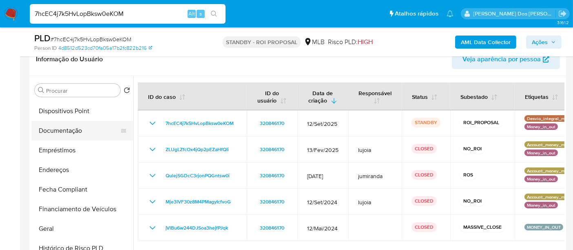
click at [65, 133] on button "Documentação" at bounding box center [78, 131] width 95 height 20
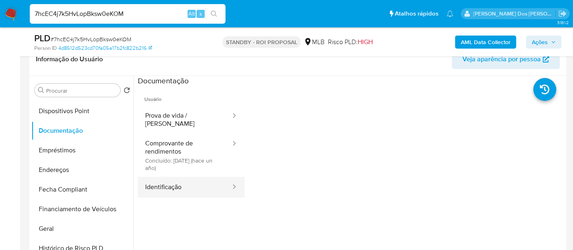
click at [160, 177] on button "Identificação" at bounding box center [185, 187] width 94 height 21
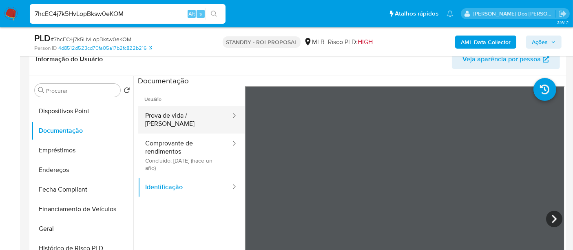
click at [195, 119] on button "Prova de vida / [PERSON_NAME]" at bounding box center [185, 120] width 94 height 28
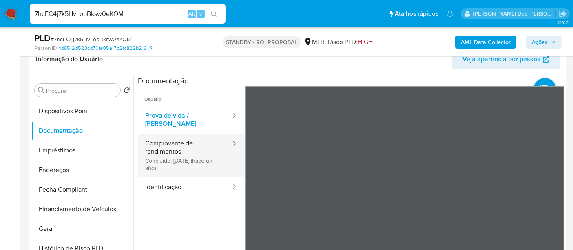
click at [178, 152] on button "Comprovante de rendimentos Concluído: [DATE] (hace un año)" at bounding box center [185, 154] width 94 height 43
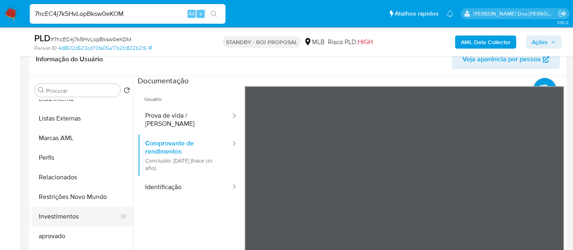
scroll to position [422, 0]
